Goal: Transaction & Acquisition: Purchase product/service

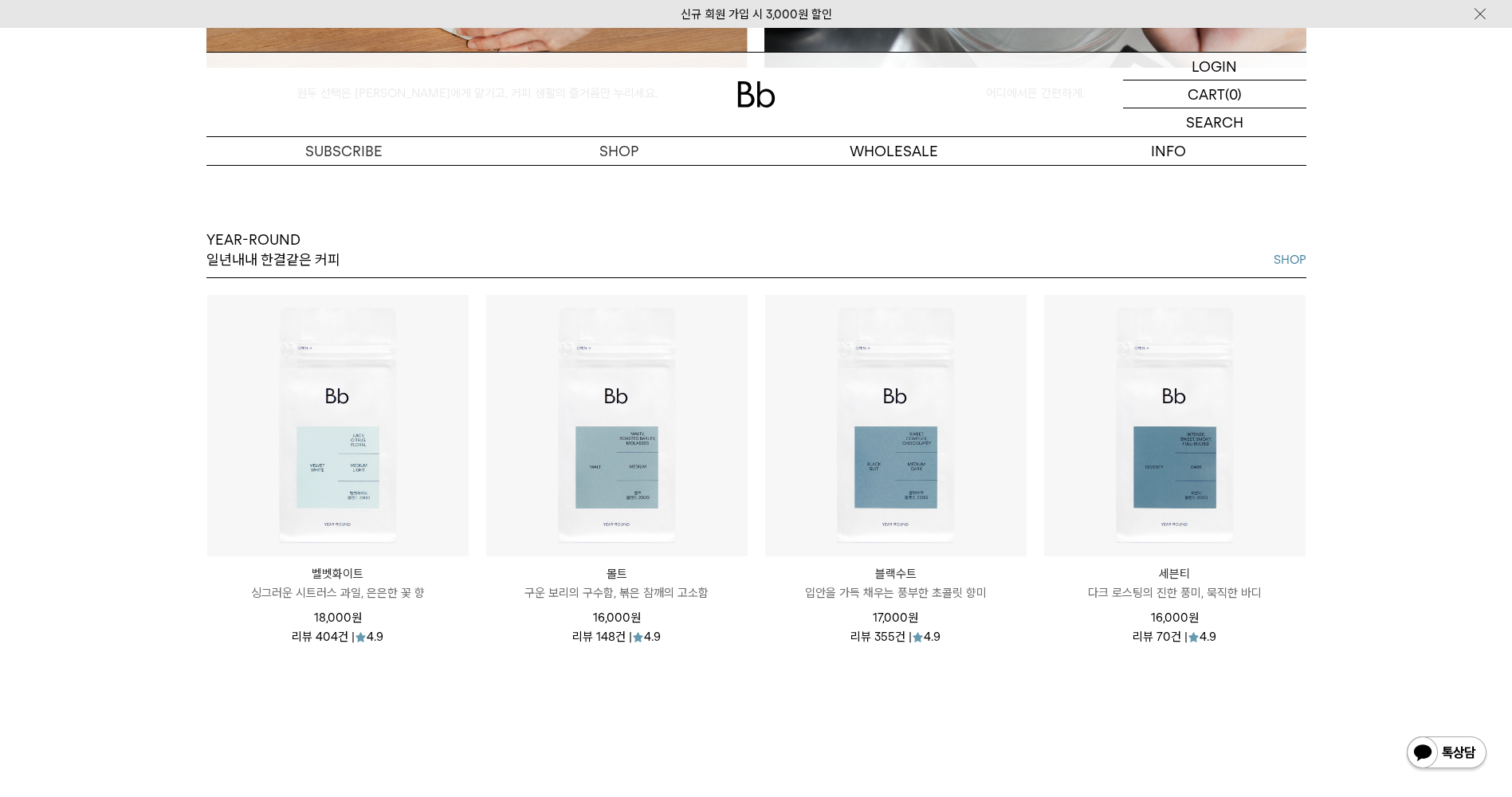
scroll to position [1912, 0]
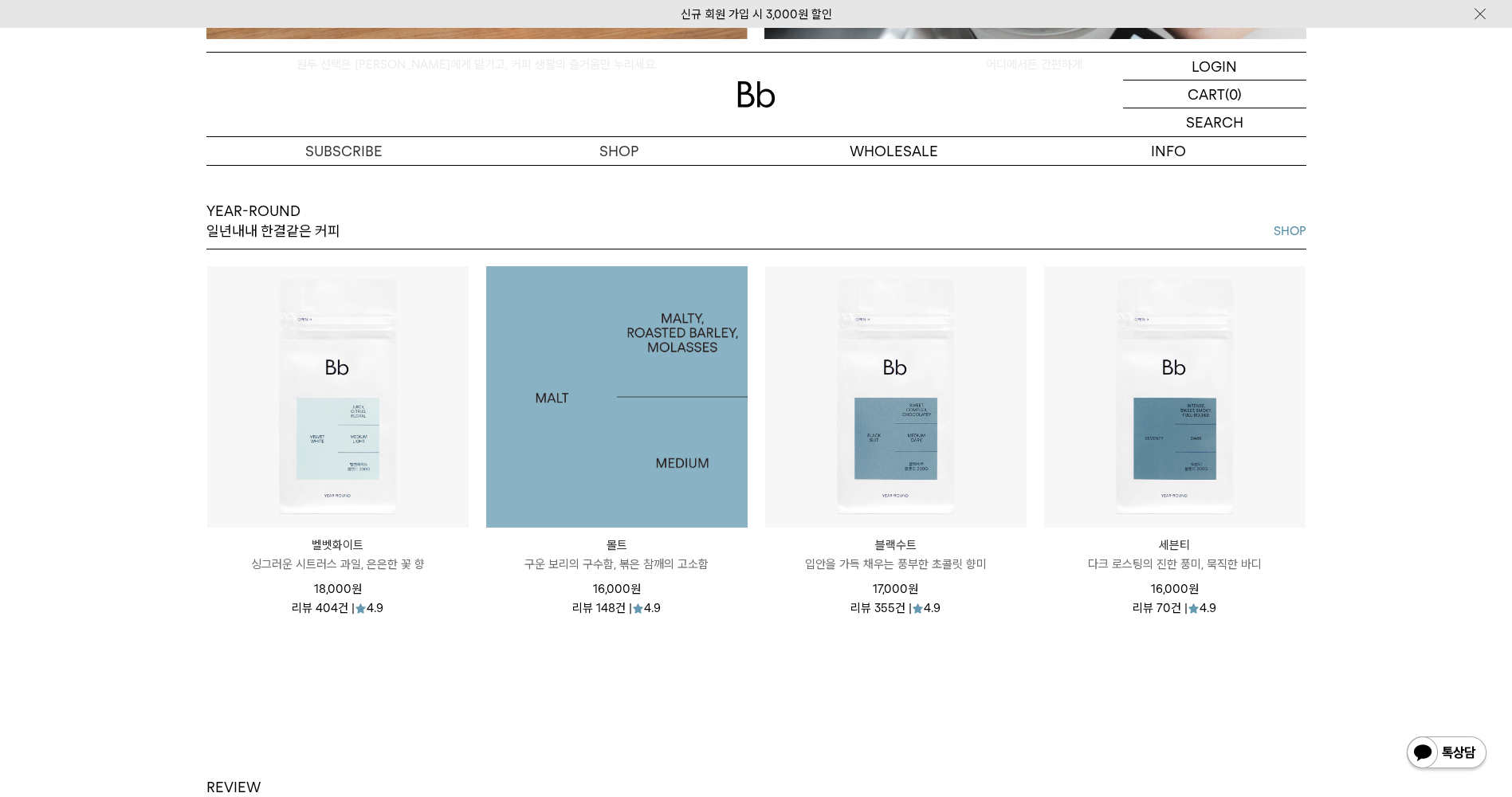
click at [589, 433] on img at bounding box center [617, 397] width 262 height 262
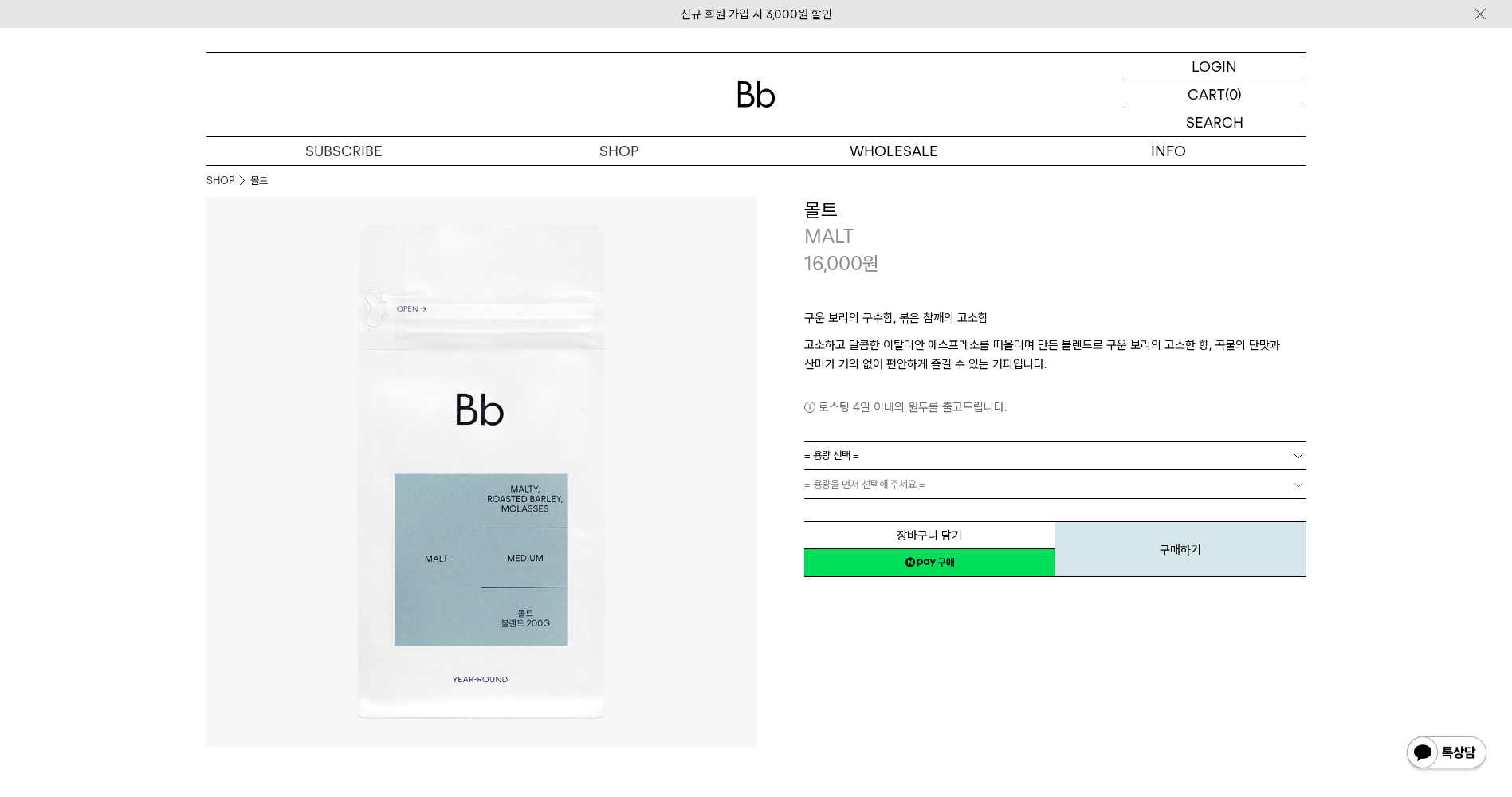
click at [1296, 459] on b at bounding box center [1298, 456] width 16 height 16
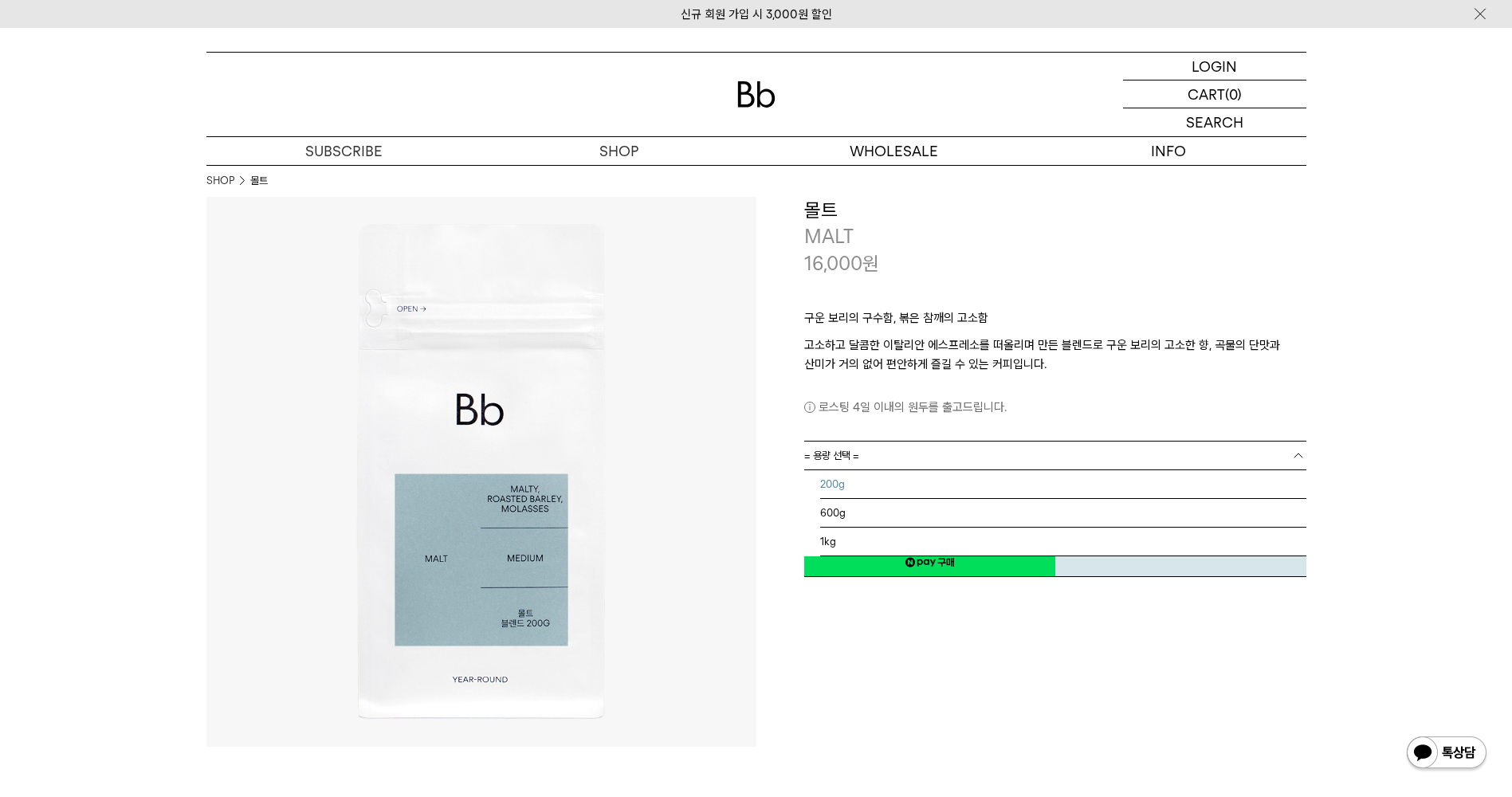
click at [839, 483] on li "200g" at bounding box center [1064, 485] width 487 height 29
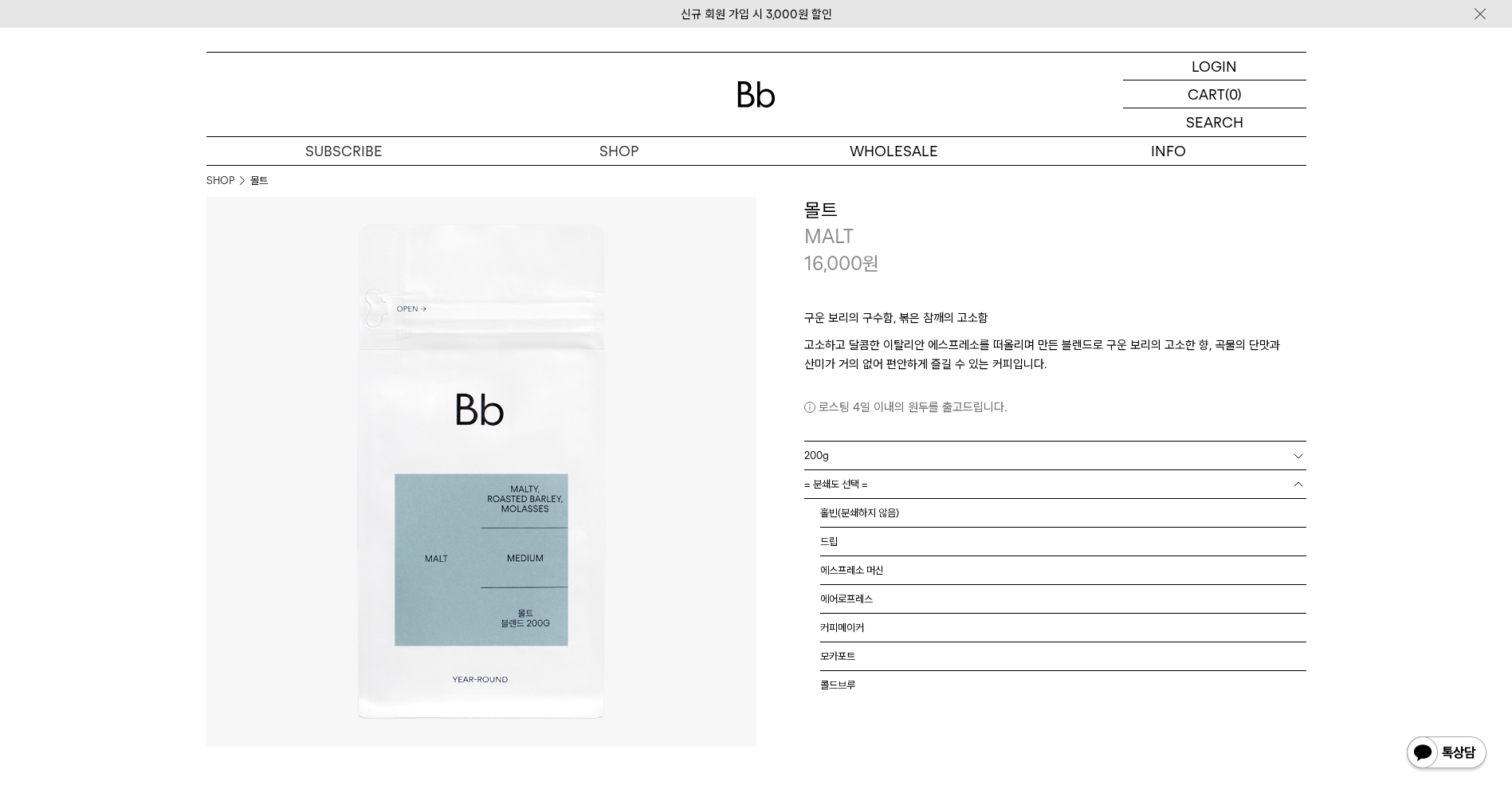
click at [861, 486] on span "= 분쇄도 선택 =" at bounding box center [836, 484] width 63 height 28
click at [861, 516] on li "홀빈(분쇄하지 않음)" at bounding box center [1064, 513] width 487 height 29
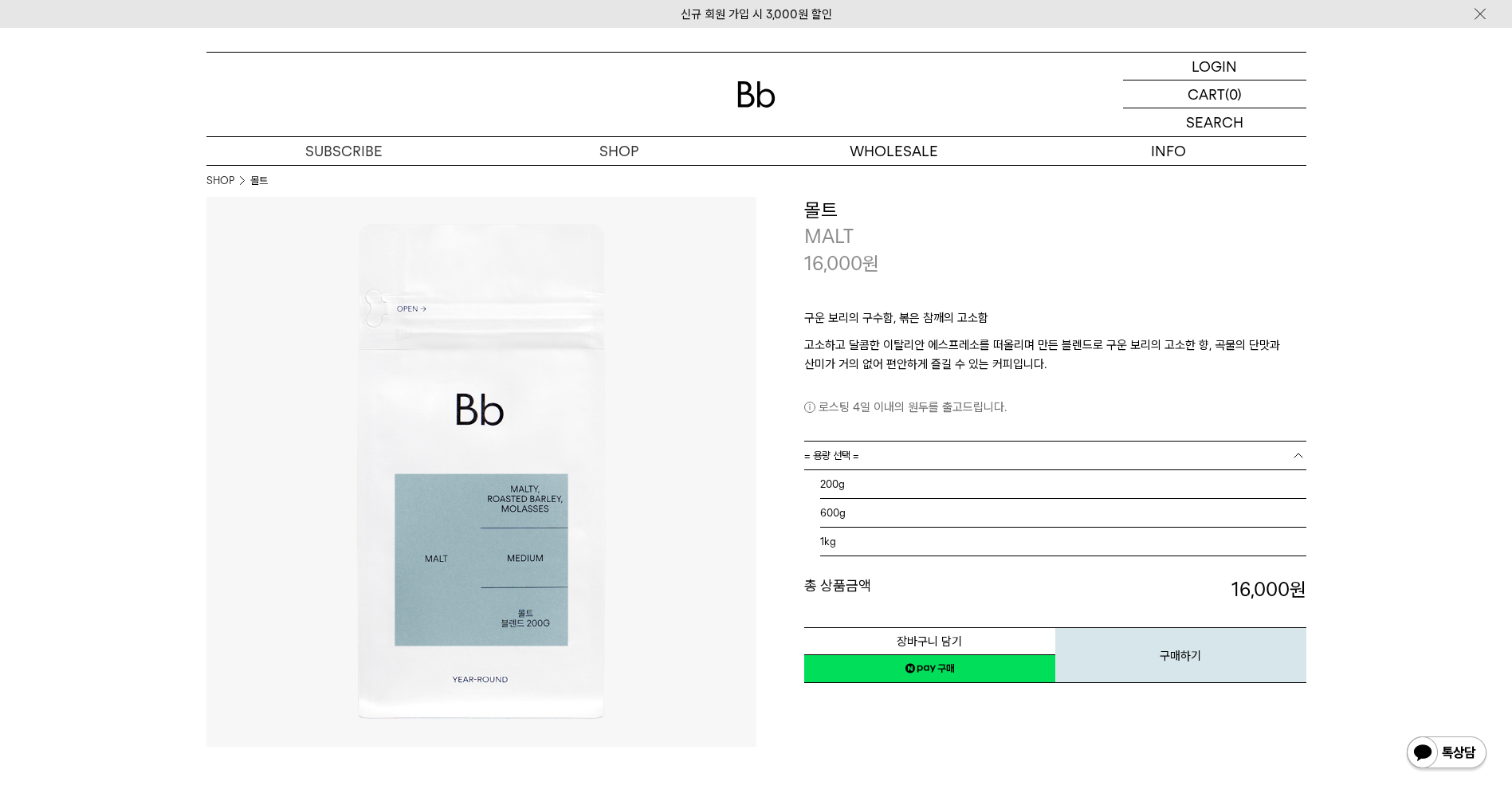
click at [1273, 461] on link "= 용량 선택 =" at bounding box center [1055, 455] width 502 height 28
click at [830, 547] on li "1kg" at bounding box center [1064, 542] width 487 height 29
click at [849, 488] on span "= 분쇄도 선택 =" at bounding box center [836, 484] width 63 height 28
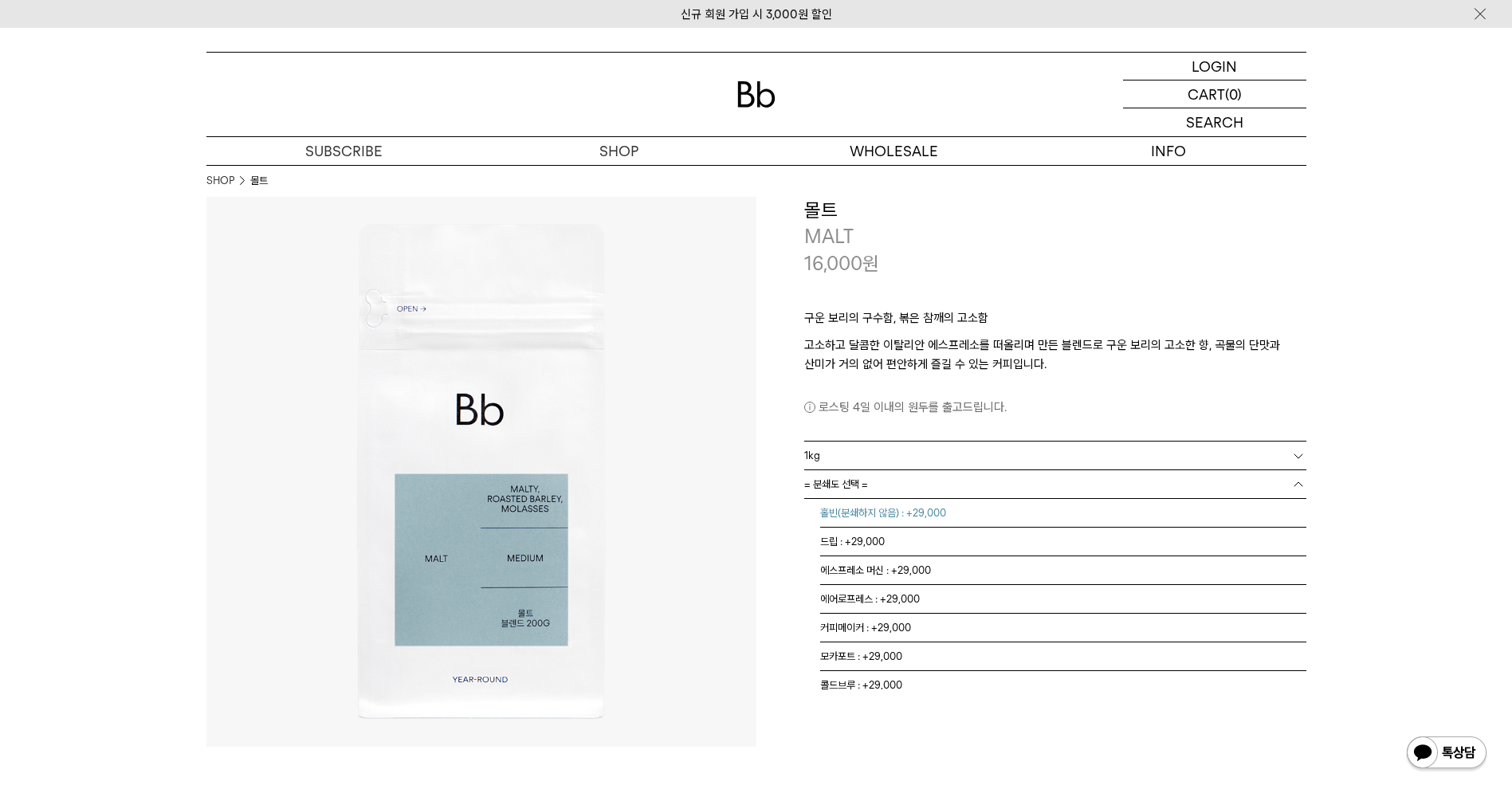
click at [841, 510] on li "홀빈(분쇄하지 않음) : +29,000" at bounding box center [1064, 513] width 487 height 29
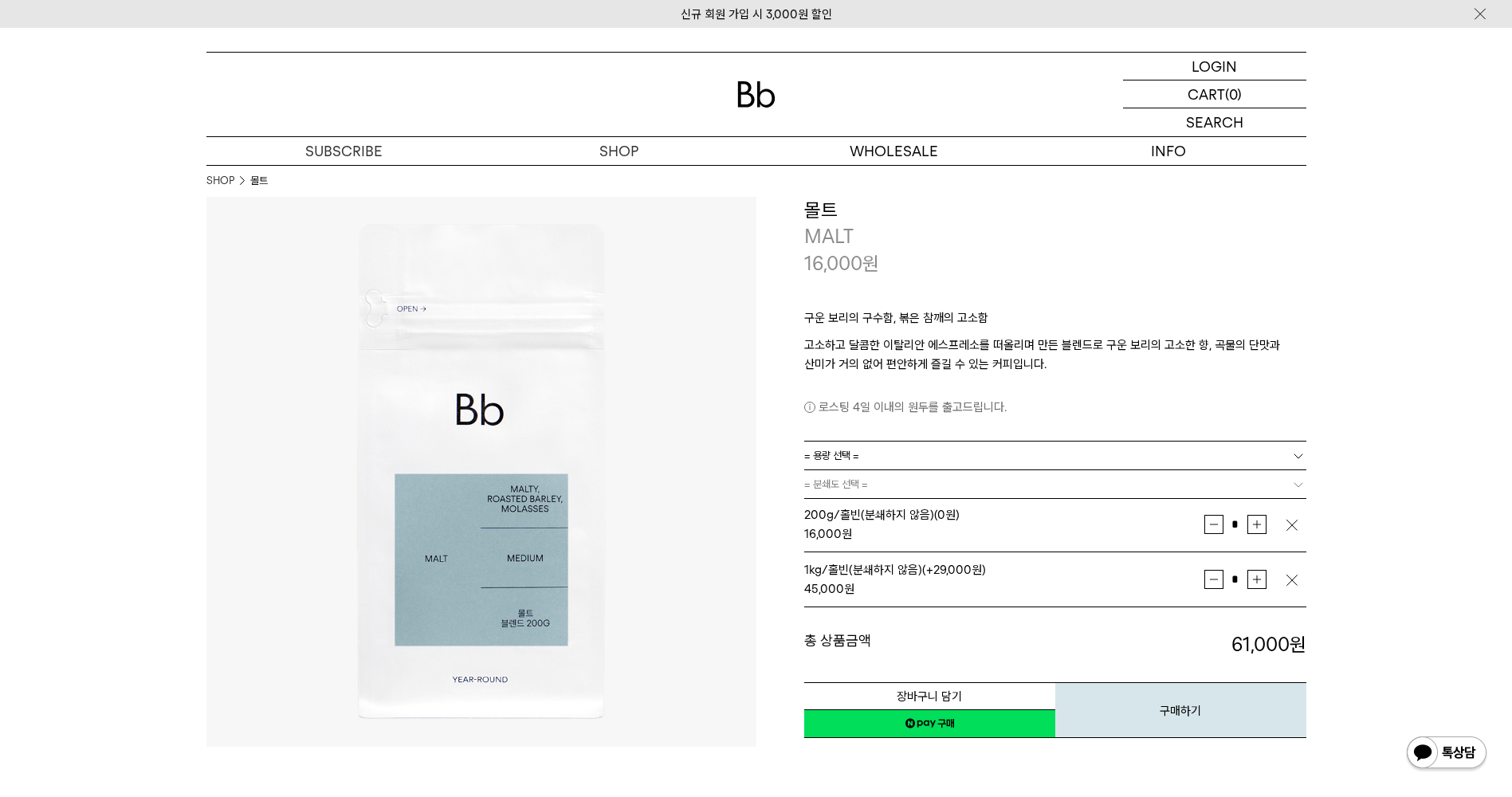
click at [749, 91] on img at bounding box center [757, 94] width 38 height 26
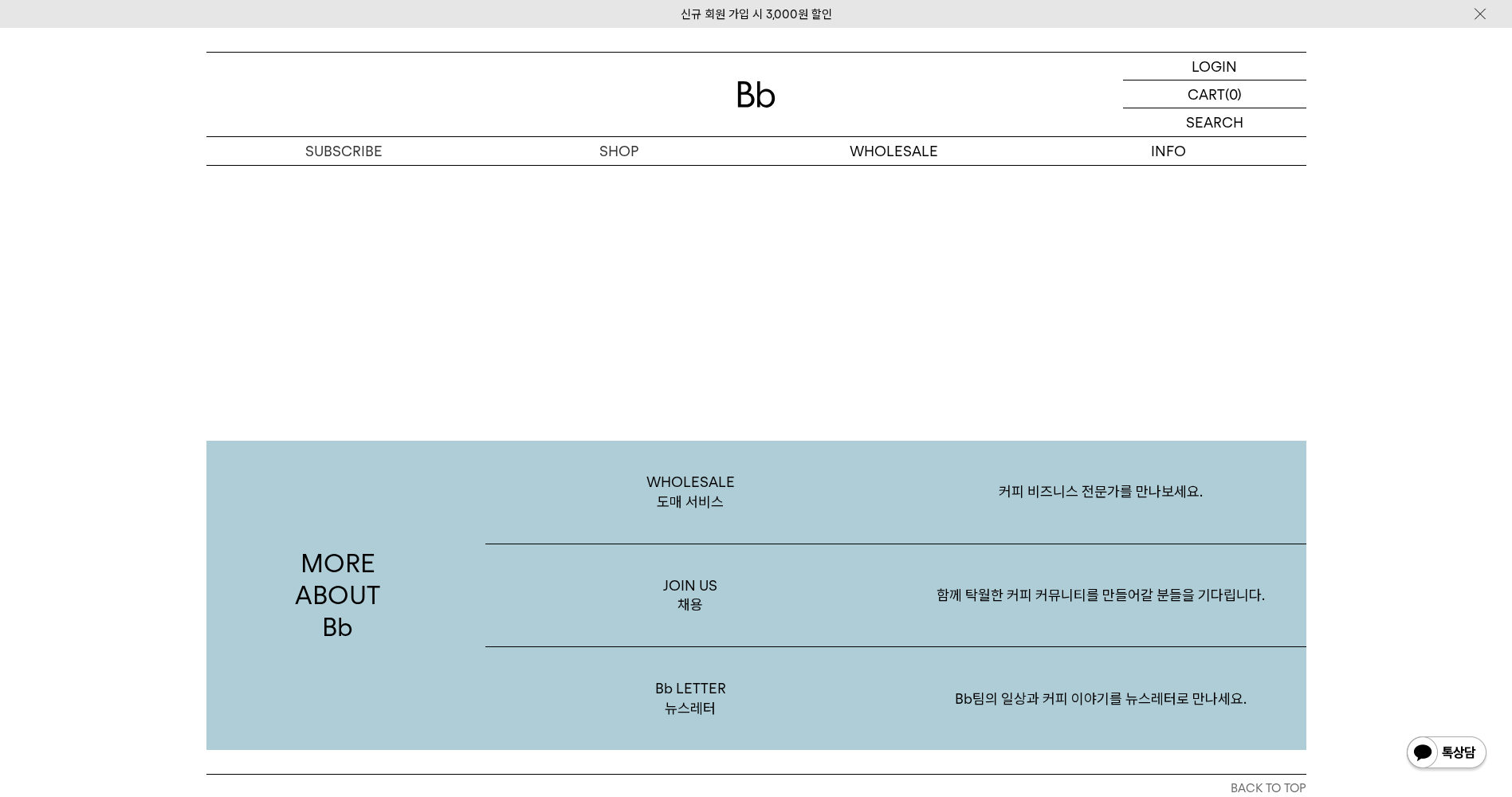
scroll to position [2949, 0]
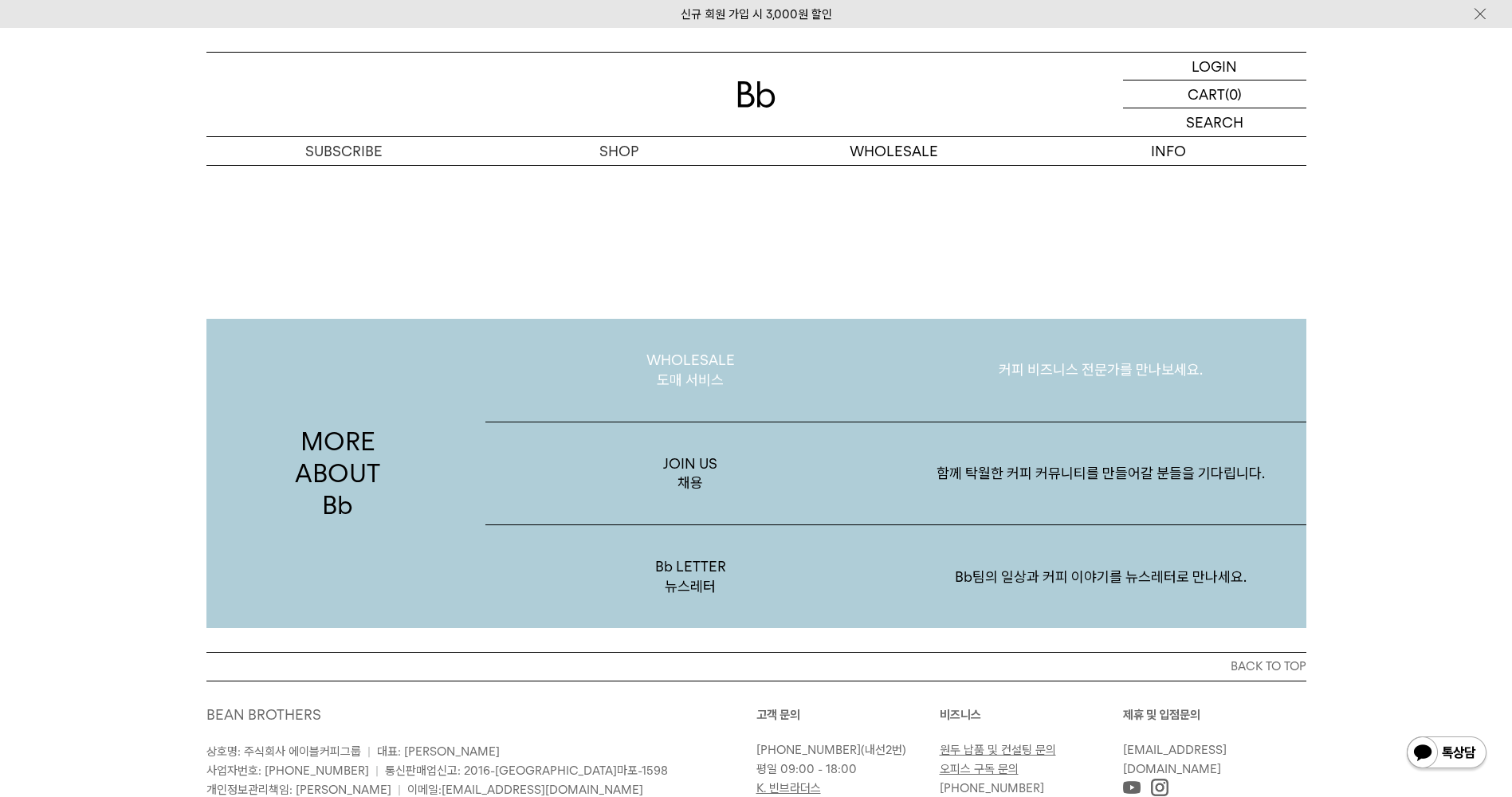
click at [684, 365] on p "WHOLESALE 도매 서비스" at bounding box center [691, 370] width 411 height 103
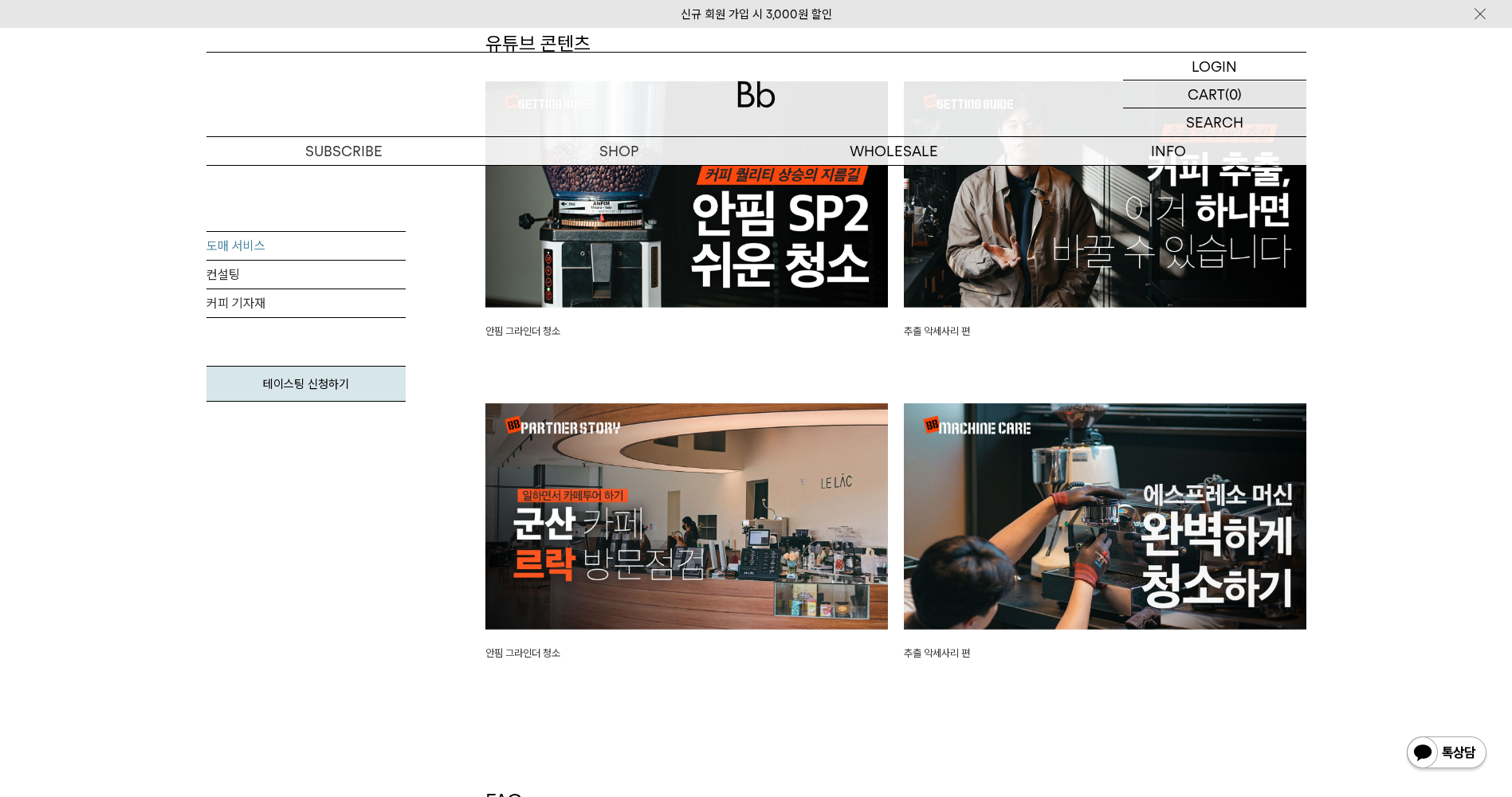
scroll to position [3506, 0]
